Goal: Find specific page/section: Find specific page/section

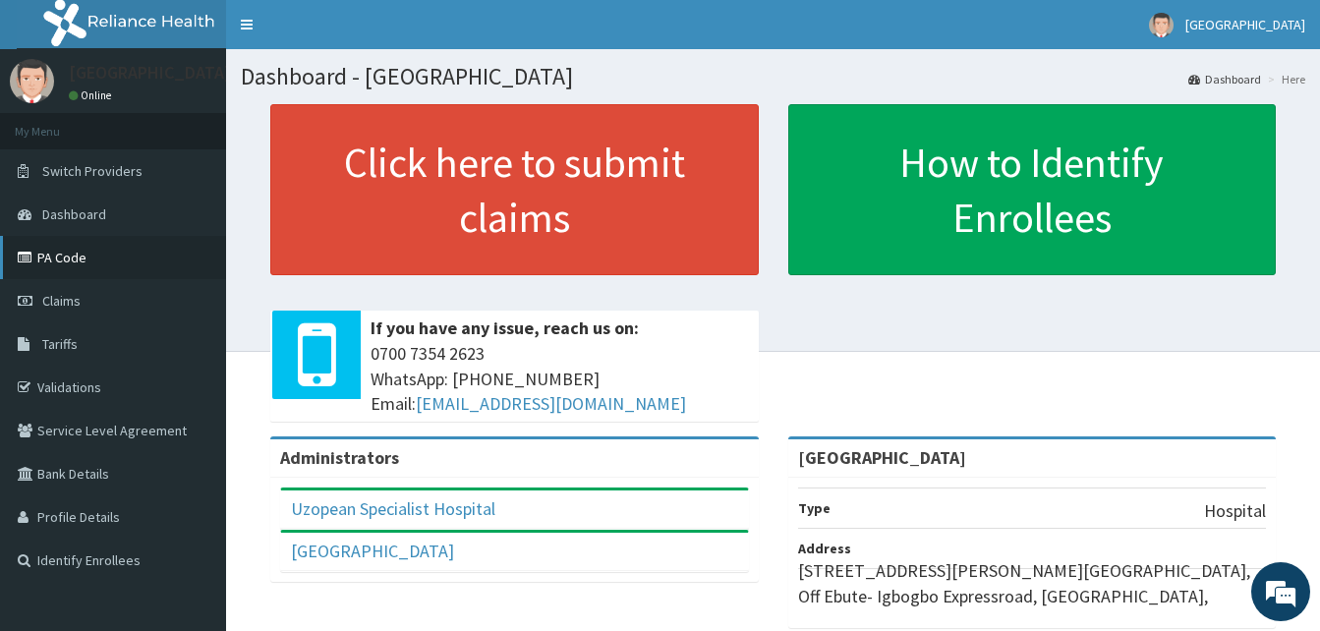
click at [69, 259] on link "PA Code" at bounding box center [113, 257] width 226 height 43
